Goal: Task Accomplishment & Management: Complete application form

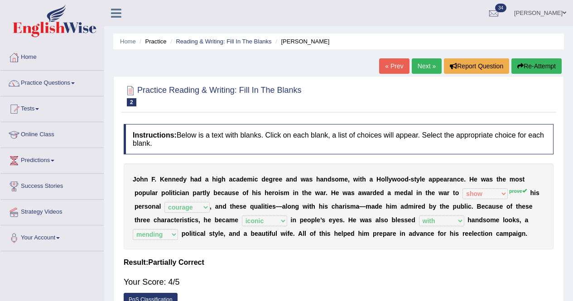
select select "show"
select select "courage"
select select "iconic"
select select "with"
select select "mending"
